Goal: Task Accomplishment & Management: Manage account settings

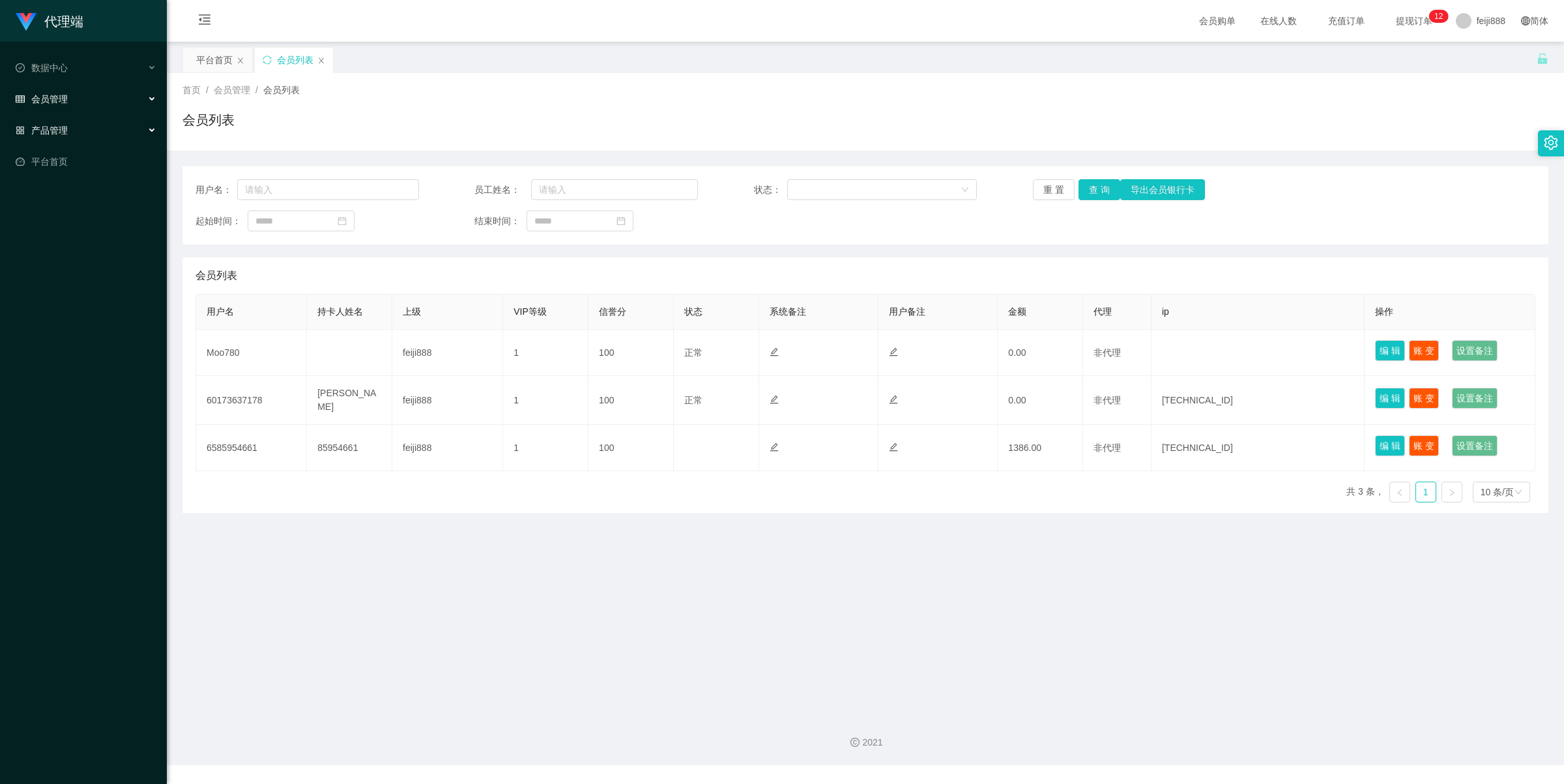
click at [95, 127] on div "产品管理" at bounding box center [83, 129] width 167 height 26
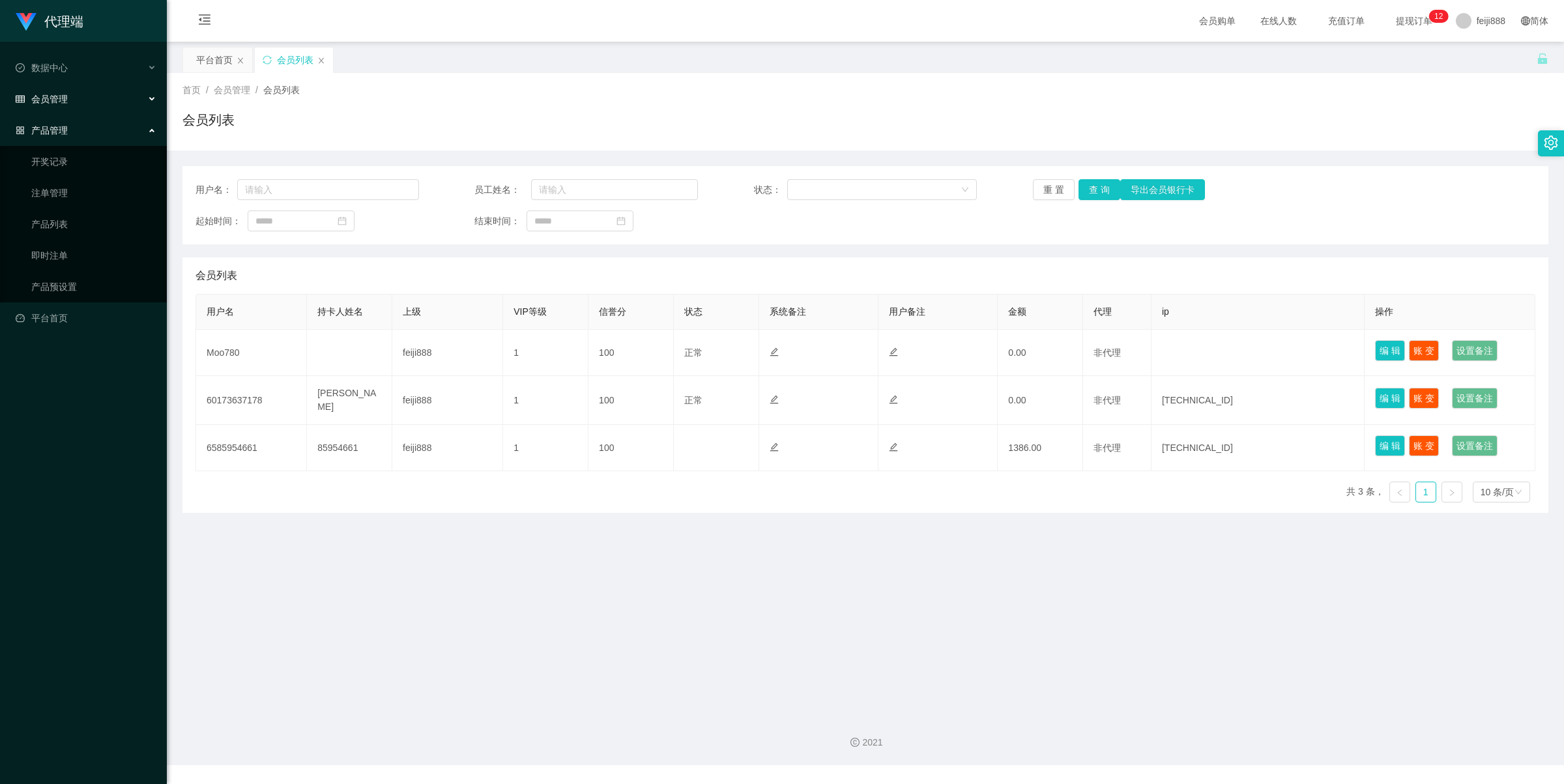
click at [95, 127] on div "产品管理" at bounding box center [83, 129] width 167 height 26
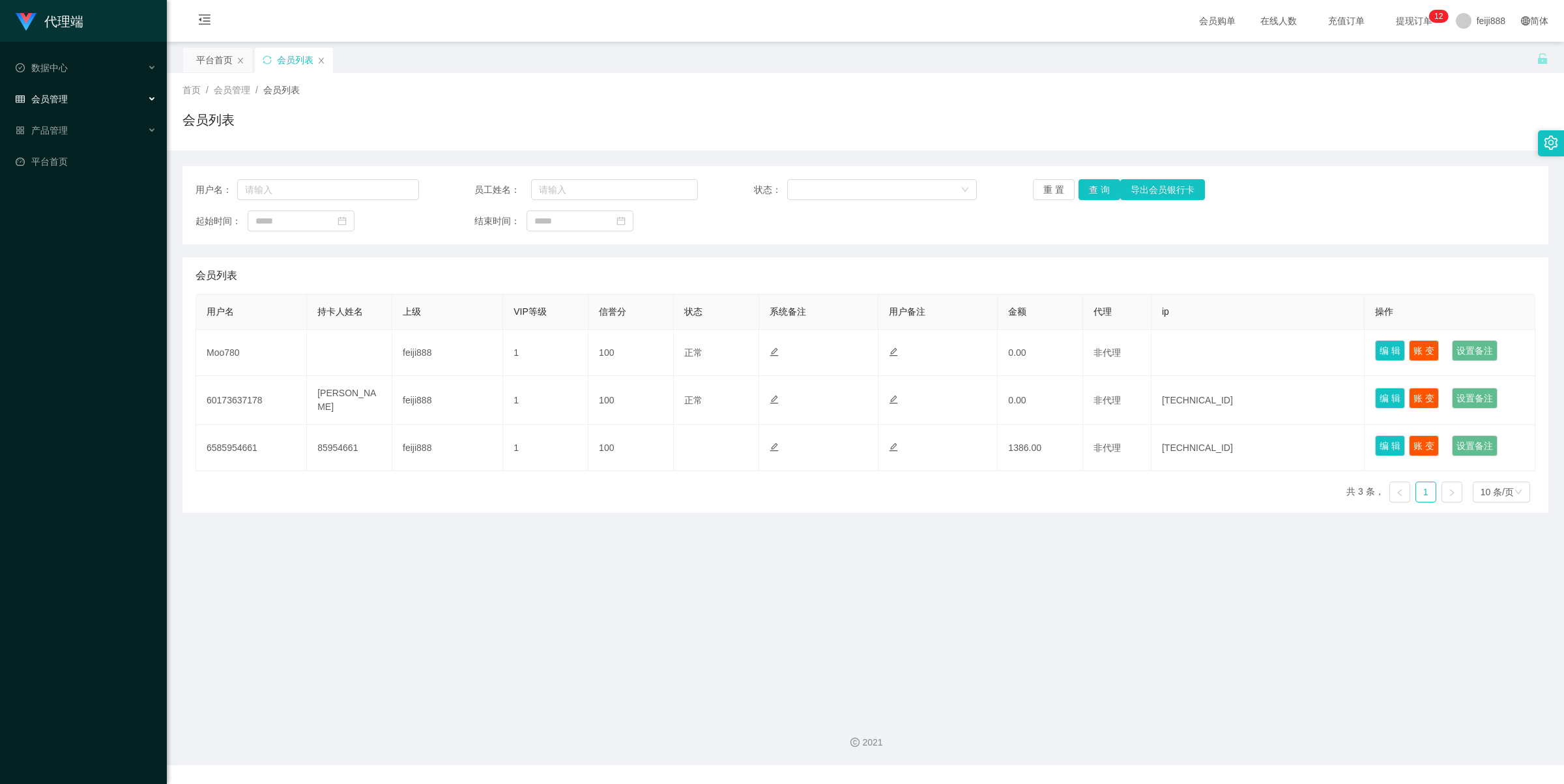
click at [134, 93] on div "会员管理" at bounding box center [83, 98] width 167 height 26
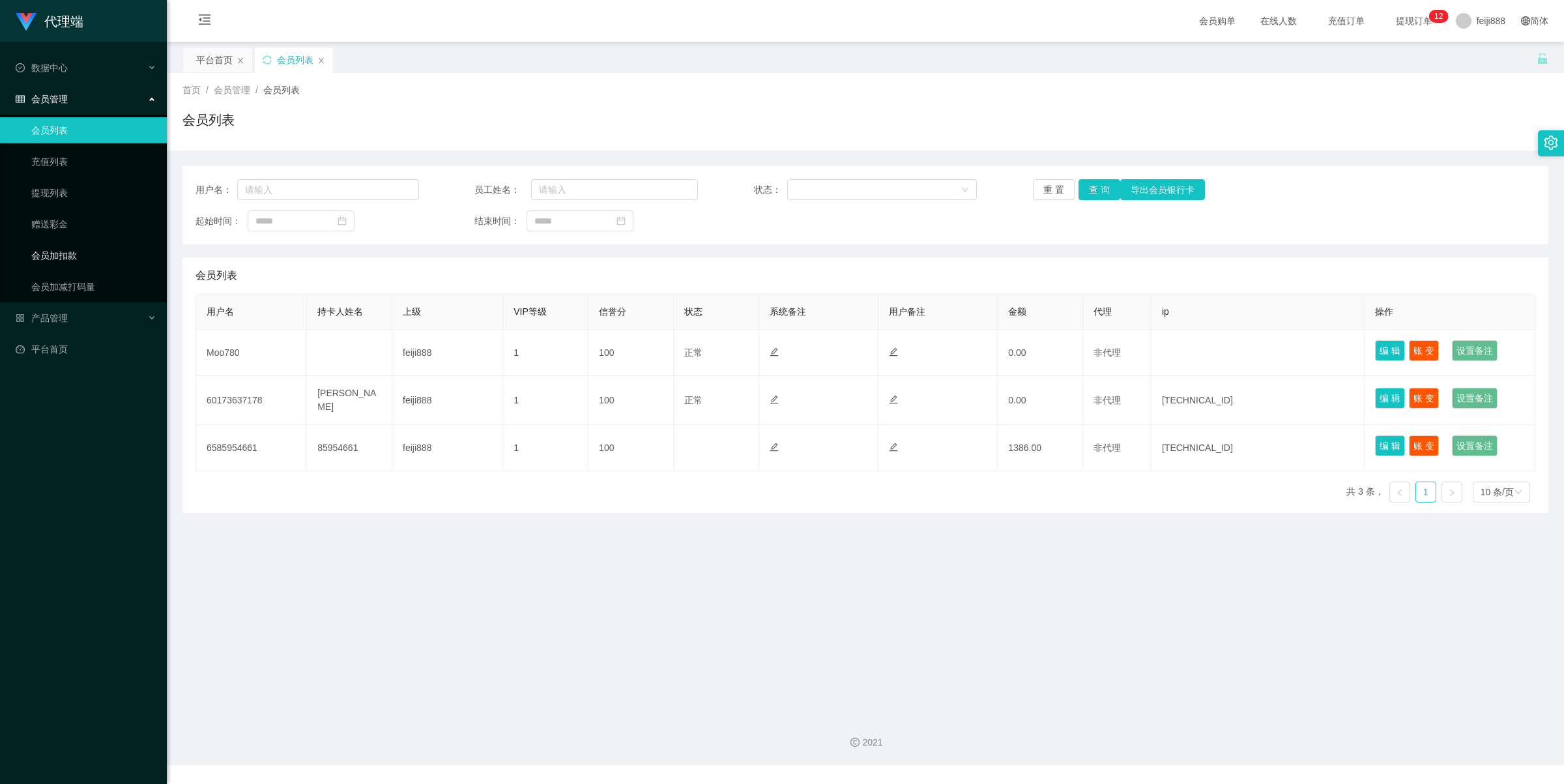
click at [69, 253] on link "会员加扣款" at bounding box center [94, 254] width 125 height 26
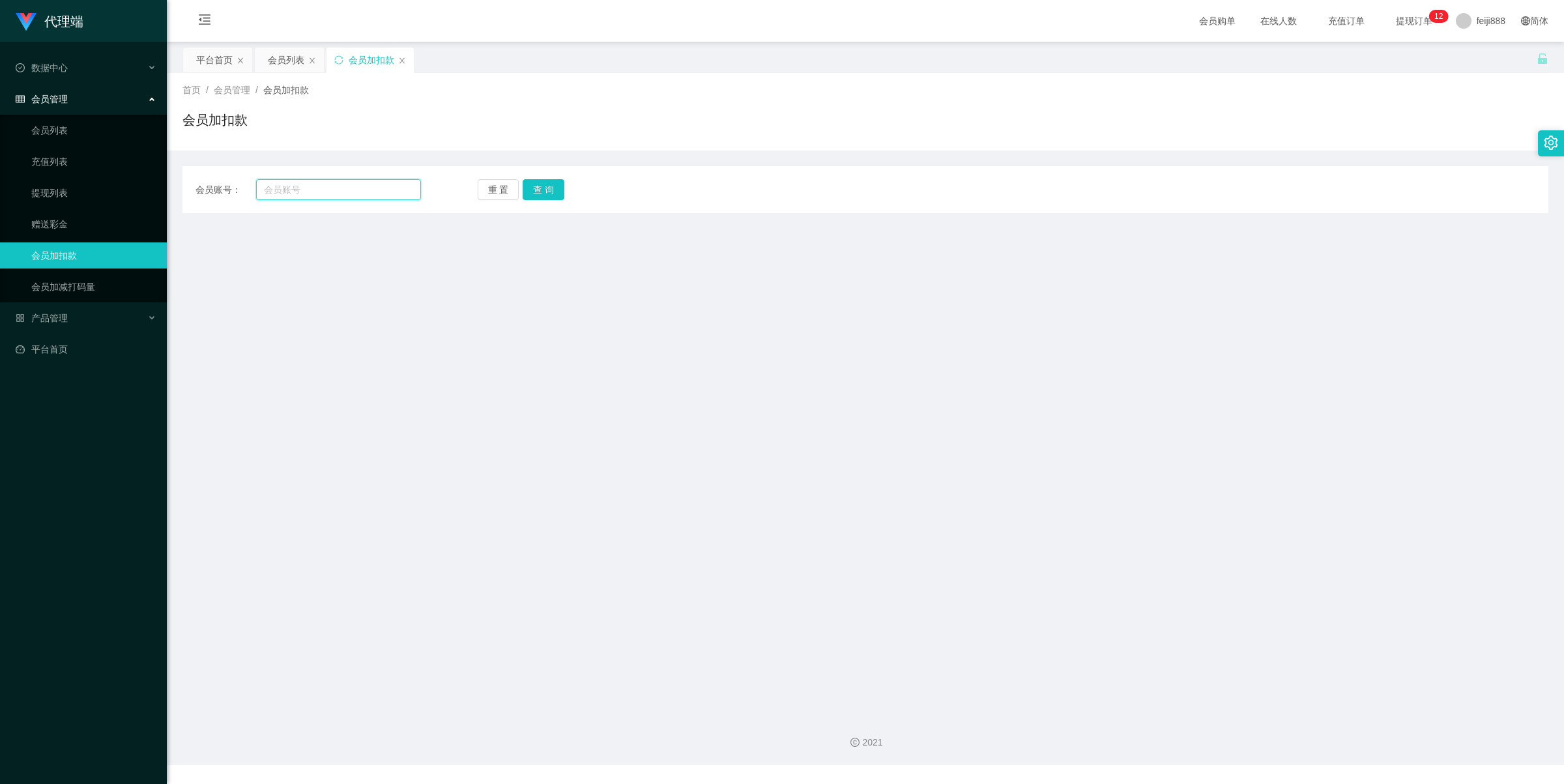
click at [314, 199] on input "text" at bounding box center [339, 189] width 165 height 21
paste input "Haruchin"
type input "Haruchin"
click at [544, 183] on button "查 询" at bounding box center [543, 189] width 42 height 21
